Goal: Information Seeking & Learning: Learn about a topic

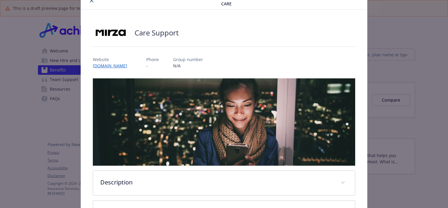
scroll to position [28, 0]
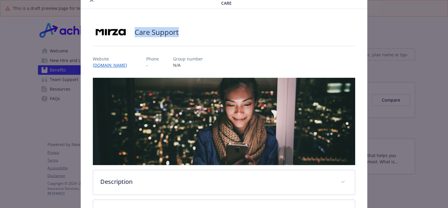
drag, startPoint x: 157, startPoint y: 33, endPoint x: 188, endPoint y: 34, distance: 31.4
click at [188, 34] on div "Care Support" at bounding box center [224, 32] width 262 height 18
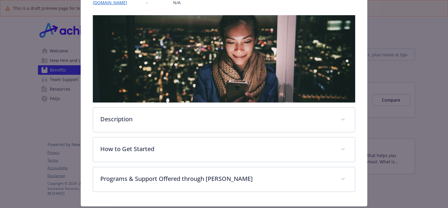
scroll to position [108, 0]
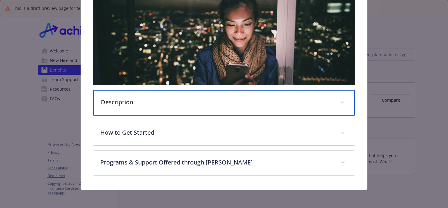
click at [165, 108] on div "Description" at bounding box center [224, 103] width 262 height 26
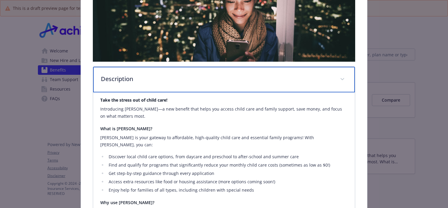
scroll to position [133, 0]
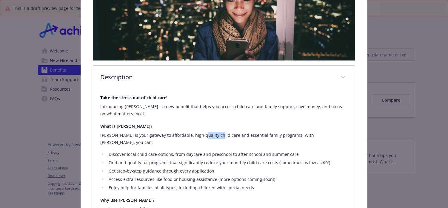
drag, startPoint x: 200, startPoint y: 137, endPoint x: 215, endPoint y: 136, distance: 14.6
click at [213, 137] on p "[PERSON_NAME] is your gateway to affordable, high-quality child care and essent…" at bounding box center [223, 139] width 247 height 14
click at [215, 136] on p "[PERSON_NAME] is your gateway to affordable, high-quality child care and essent…" at bounding box center [223, 139] width 247 height 14
drag, startPoint x: 211, startPoint y: 137, endPoint x: 196, endPoint y: 138, distance: 15.3
click at [196, 138] on p "[PERSON_NAME] is your gateway to affordable, high-quality child care and essent…" at bounding box center [223, 139] width 247 height 14
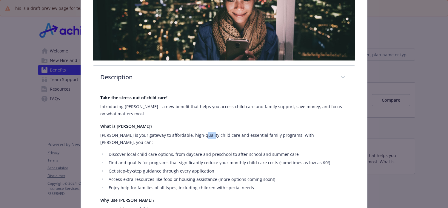
click at [196, 138] on p "[PERSON_NAME] is your gateway to affordable, high-quality child care and essent…" at bounding box center [223, 139] width 247 height 14
drag, startPoint x: 194, startPoint y: 136, endPoint x: 215, endPoint y: 135, distance: 20.6
click at [215, 135] on p "[PERSON_NAME] is your gateway to affordable, high-quality child care and essent…" at bounding box center [223, 139] width 247 height 14
